Goal: Complete application form

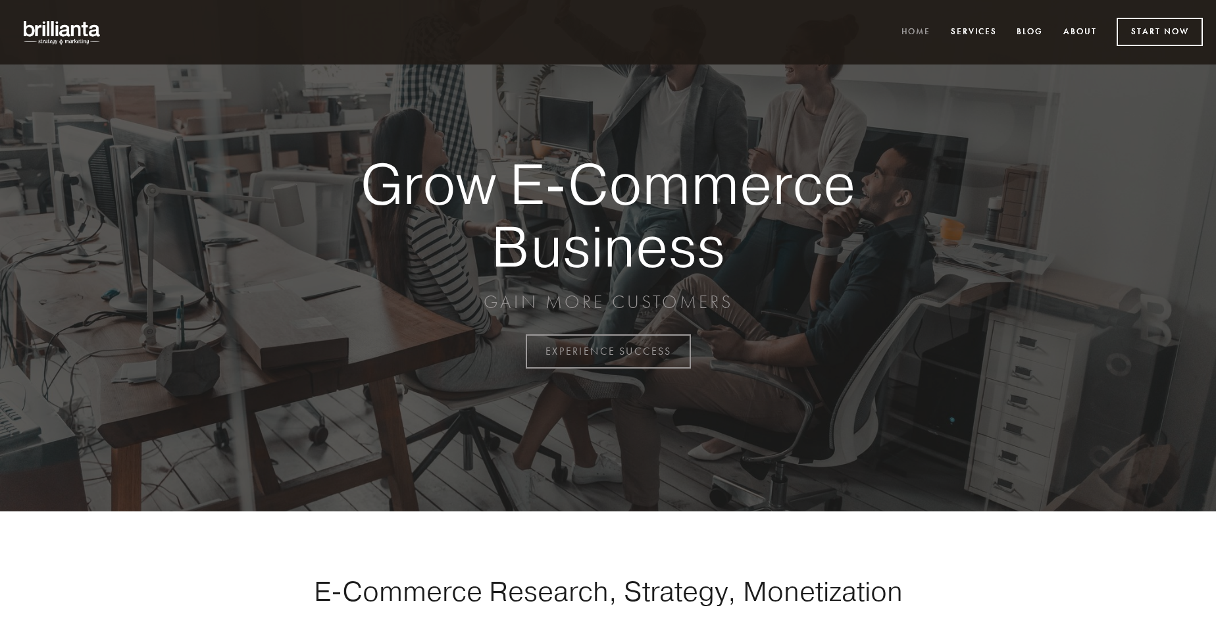
scroll to position [3449, 0]
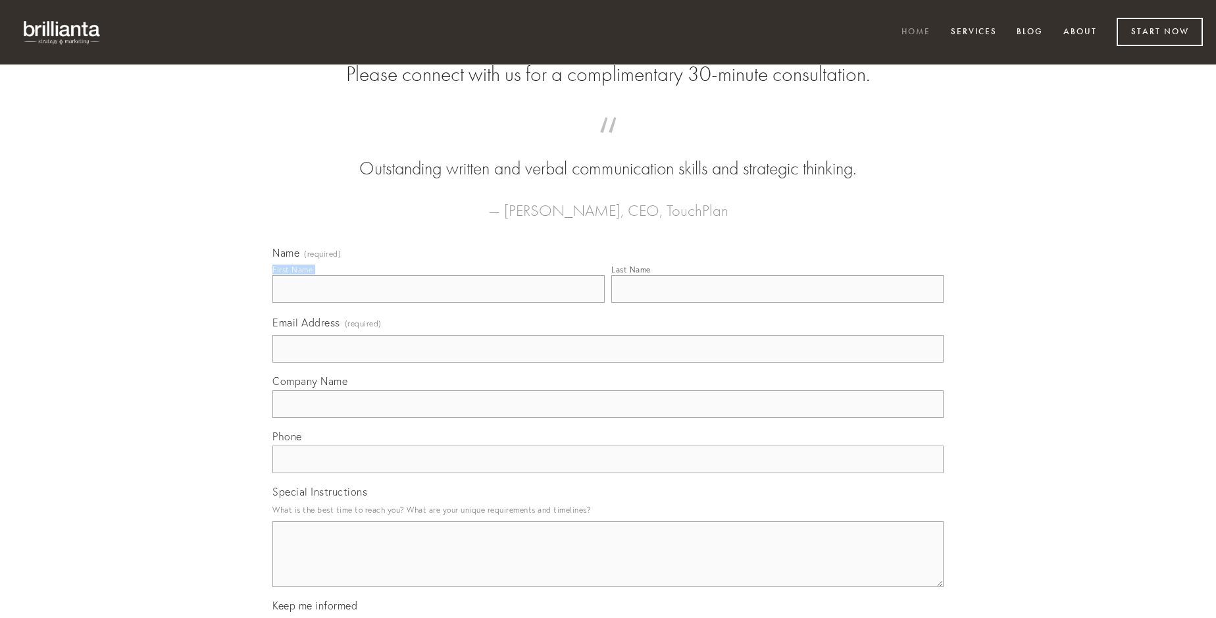
type input "[PERSON_NAME]"
click at [777, 303] on input "Last Name" at bounding box center [777, 289] width 332 height 28
type input "[PERSON_NAME]"
click at [608, 362] on input "Email Address (required)" at bounding box center [607, 349] width 671 height 28
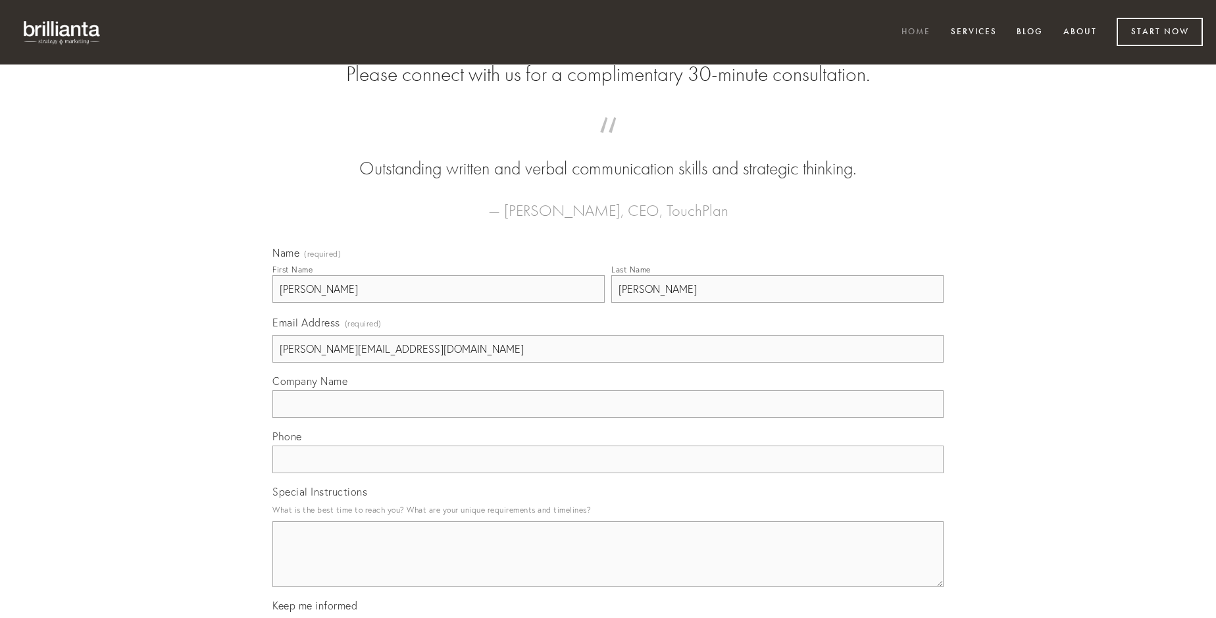
type input "[PERSON_NAME][EMAIL_ADDRESS][DOMAIN_NAME]"
click at [608, 418] on input "Company Name" at bounding box center [607, 404] width 671 height 28
type input "demo"
click at [608, 473] on input "text" at bounding box center [607, 459] width 671 height 28
click at [608, 566] on textarea "Special Instructions" at bounding box center [607, 554] width 671 height 66
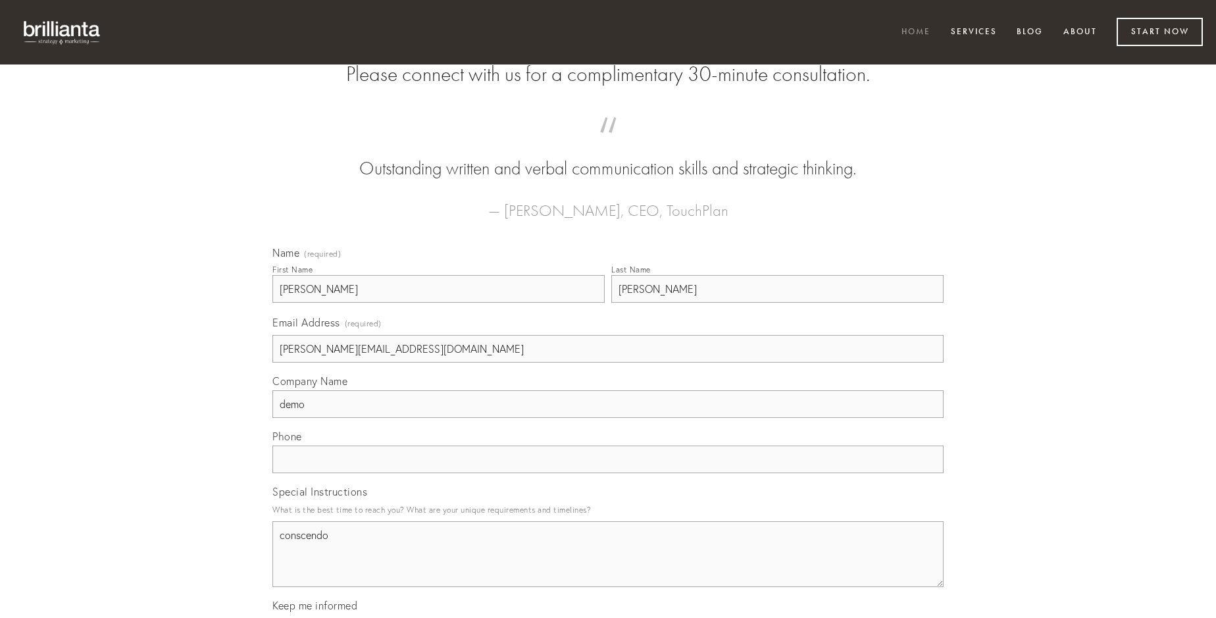
type textarea "conscendo"
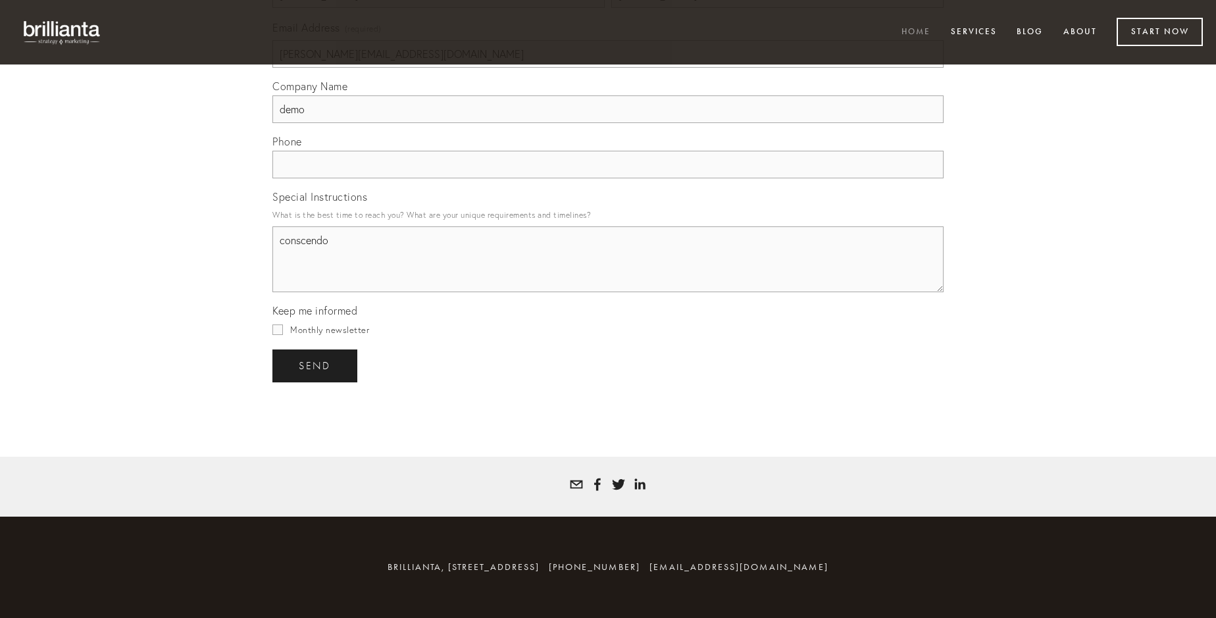
click at [316, 365] on span "send" at bounding box center [315, 366] width 32 height 12
